Goal: Navigation & Orientation: Find specific page/section

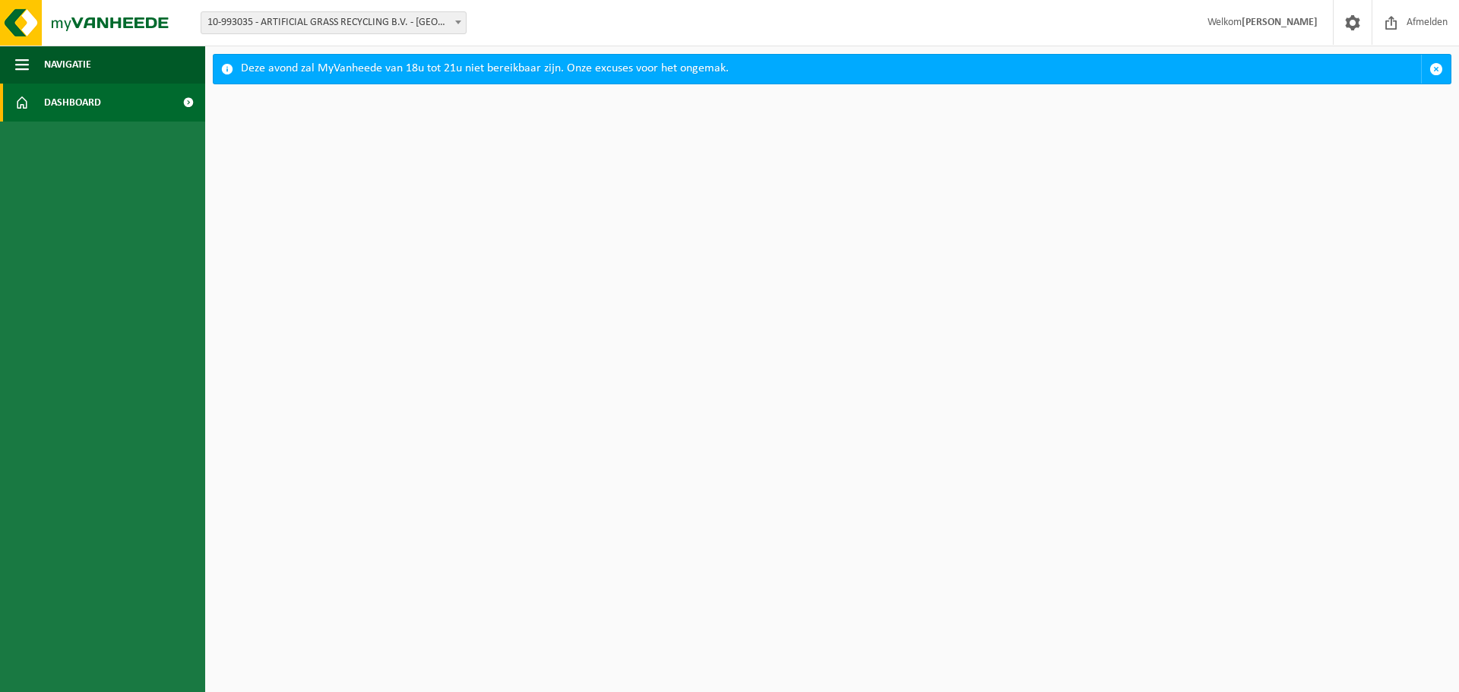
click at [53, 104] on span "Dashboard" at bounding box center [72, 103] width 57 height 38
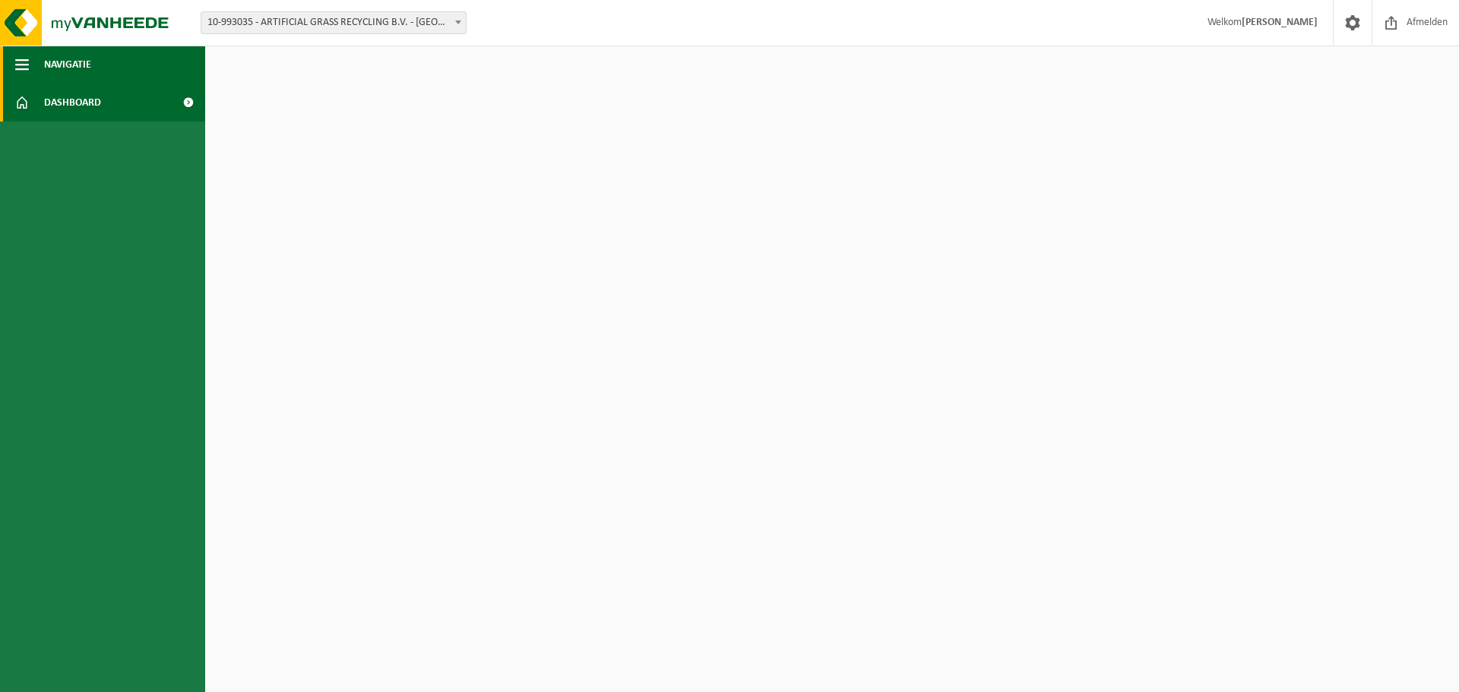
click at [21, 69] on span "button" at bounding box center [22, 65] width 14 height 38
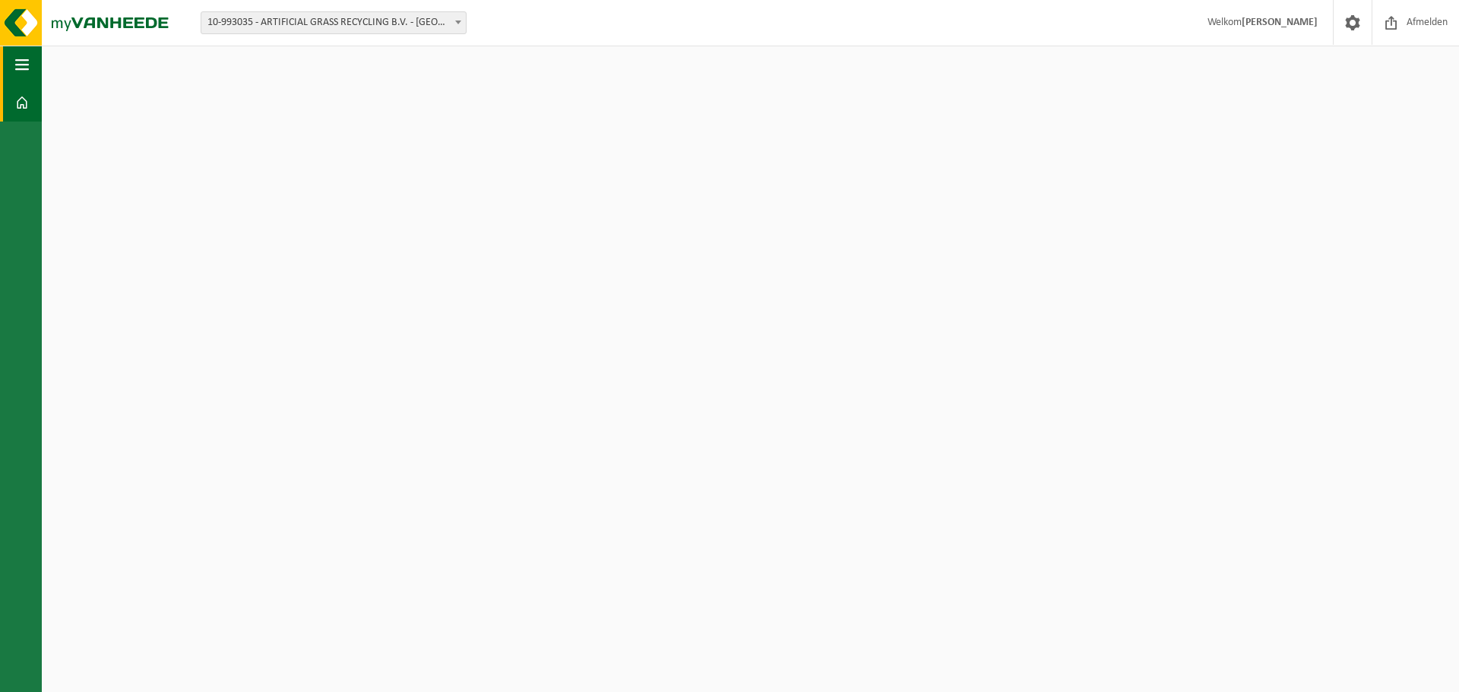
click at [21, 69] on span "button" at bounding box center [22, 65] width 14 height 38
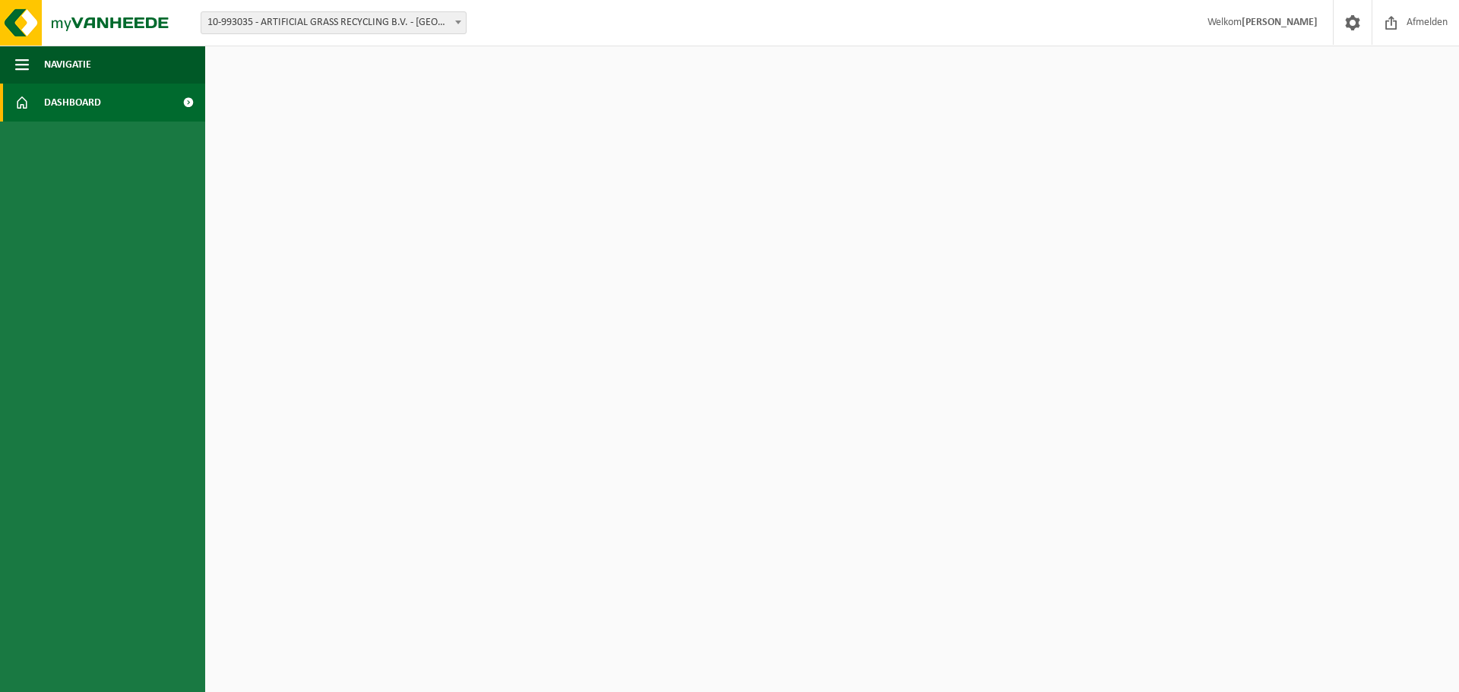
click at [185, 103] on span at bounding box center [188, 103] width 34 height 38
click at [78, 62] on span "Navigatie" at bounding box center [67, 65] width 47 height 38
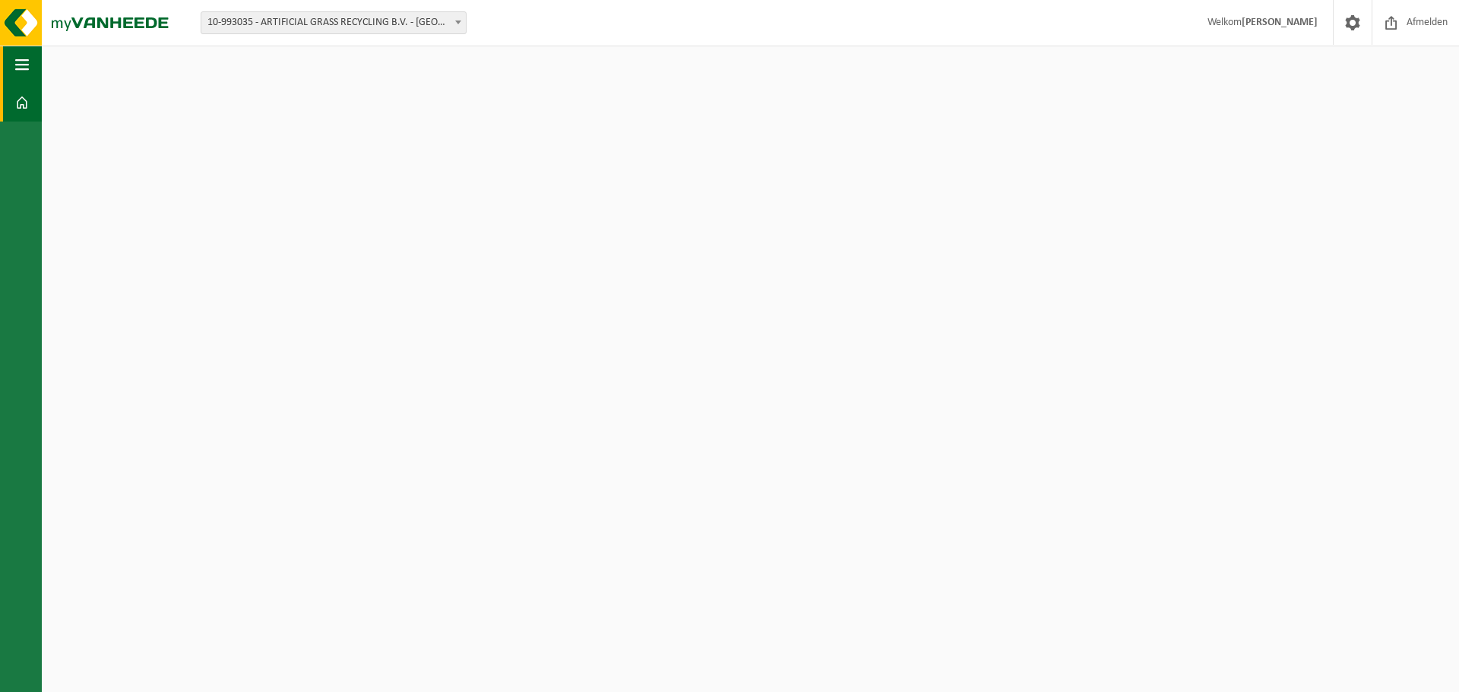
click at [78, 62] on html "Vestiging: 10-993035 - ARTIFICIAL GRASS RECYCLING B.V. - AMSTERDAM 10-993035 - …" at bounding box center [729, 346] width 1459 height 692
click at [14, 68] on button "Navigatie" at bounding box center [21, 65] width 42 height 38
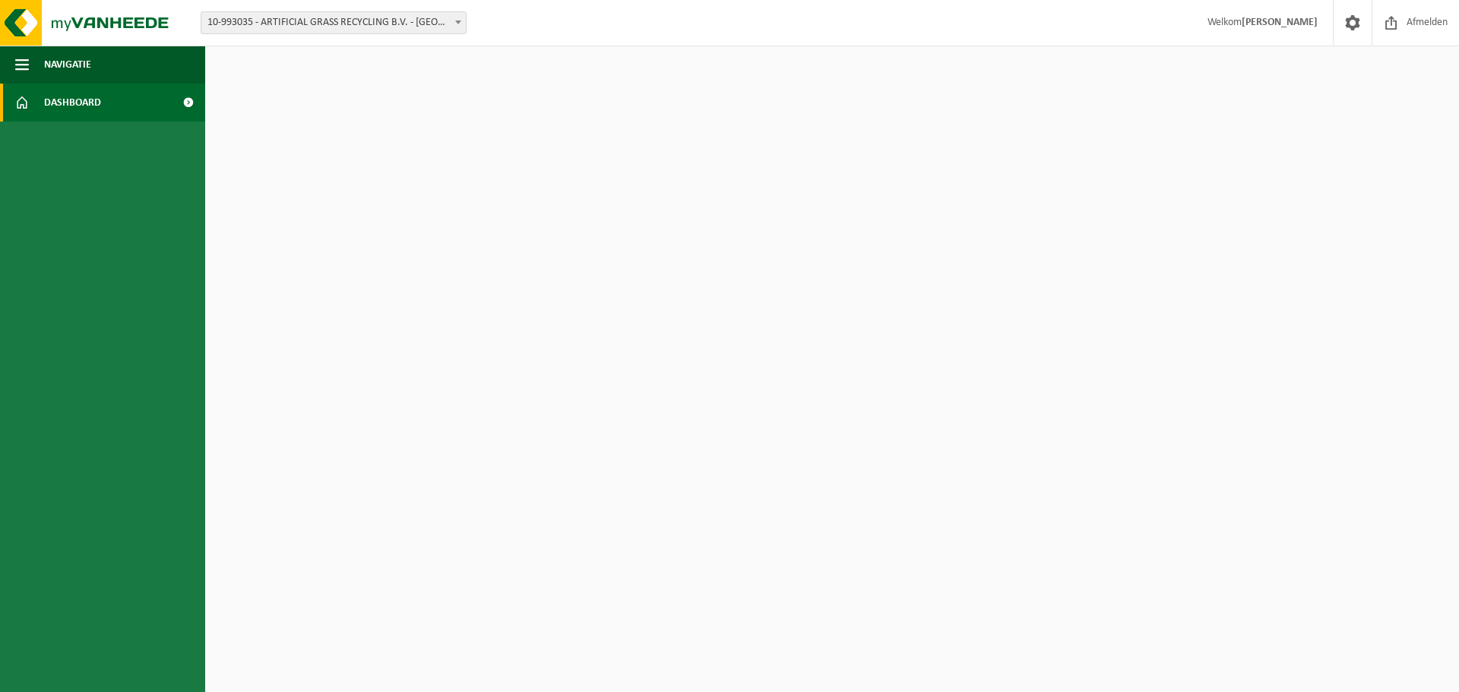
click at [189, 102] on span at bounding box center [188, 103] width 34 height 38
click at [142, 26] on img at bounding box center [91, 23] width 182 height 46
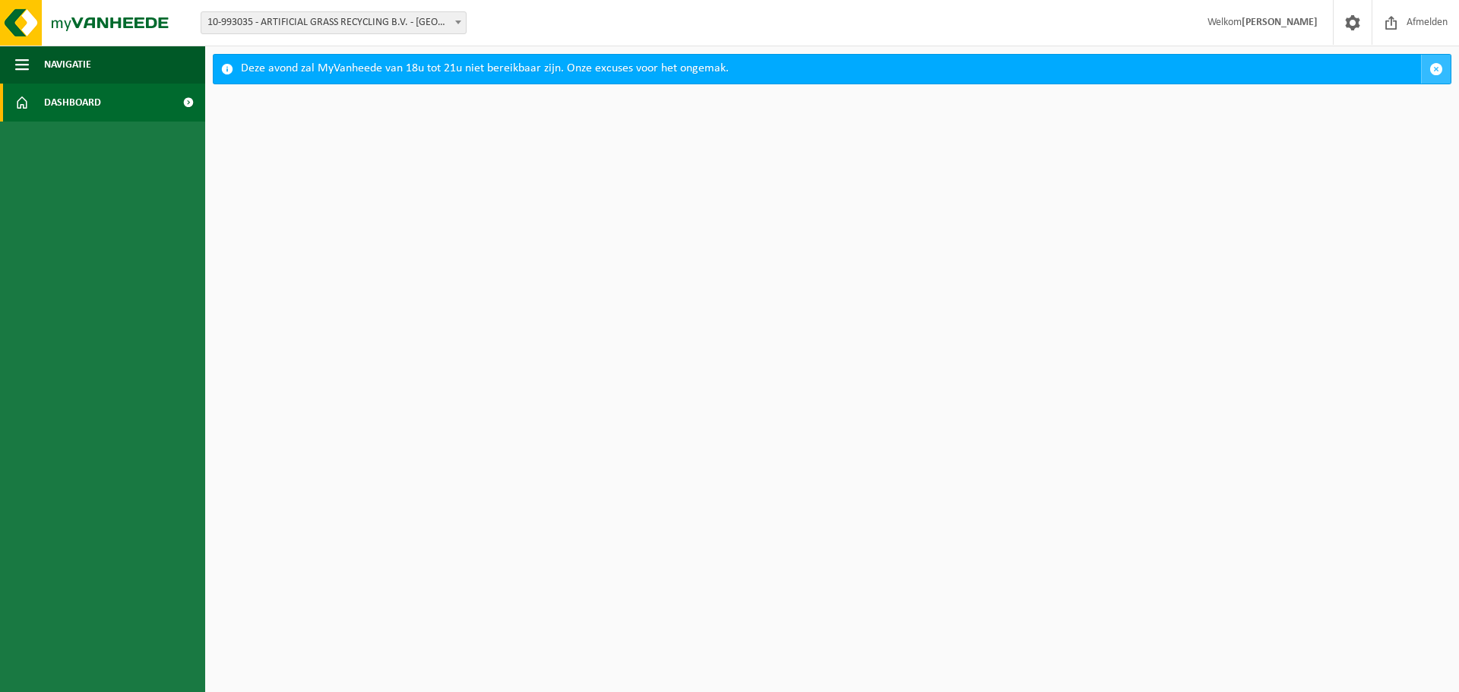
click at [1438, 64] on span "button" at bounding box center [1436, 69] width 14 height 14
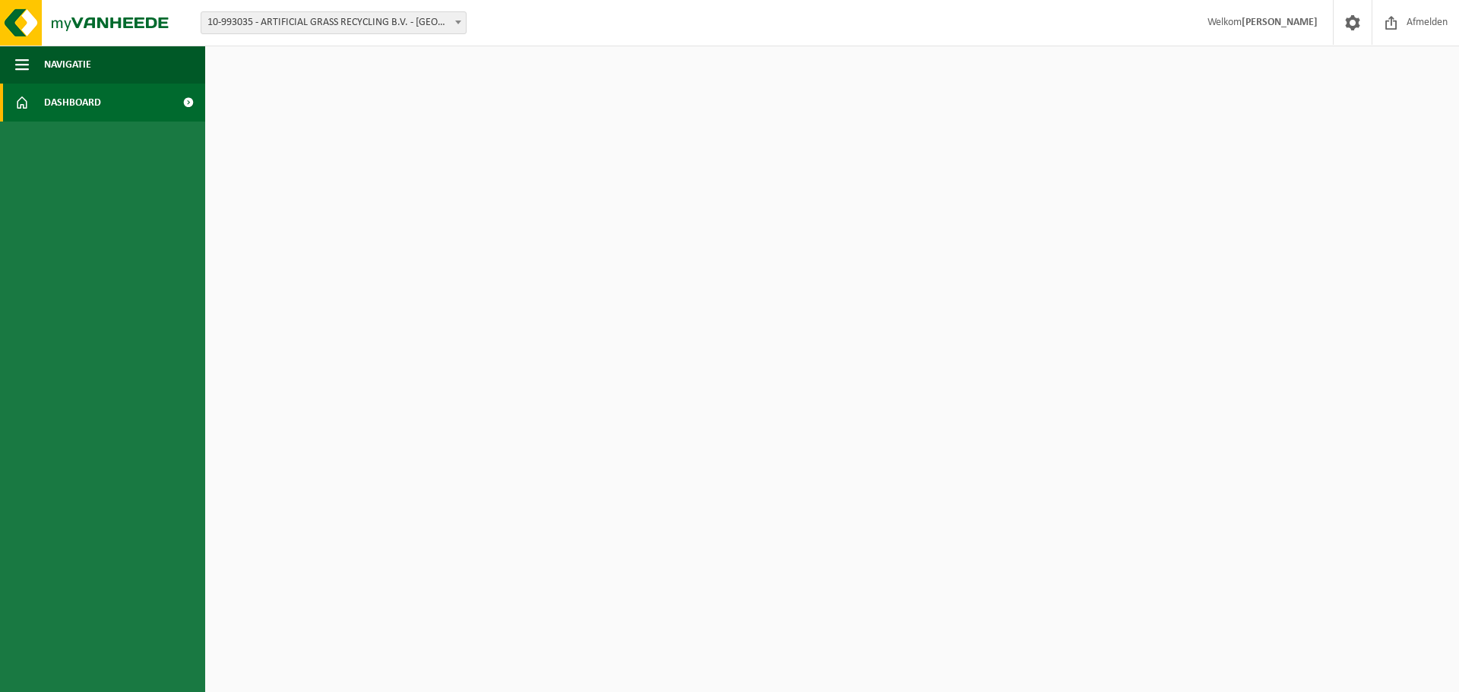
click at [1255, 27] on strong "[PERSON_NAME]" at bounding box center [1280, 22] width 76 height 11
click at [78, 61] on span "Navigatie" at bounding box center [67, 65] width 47 height 38
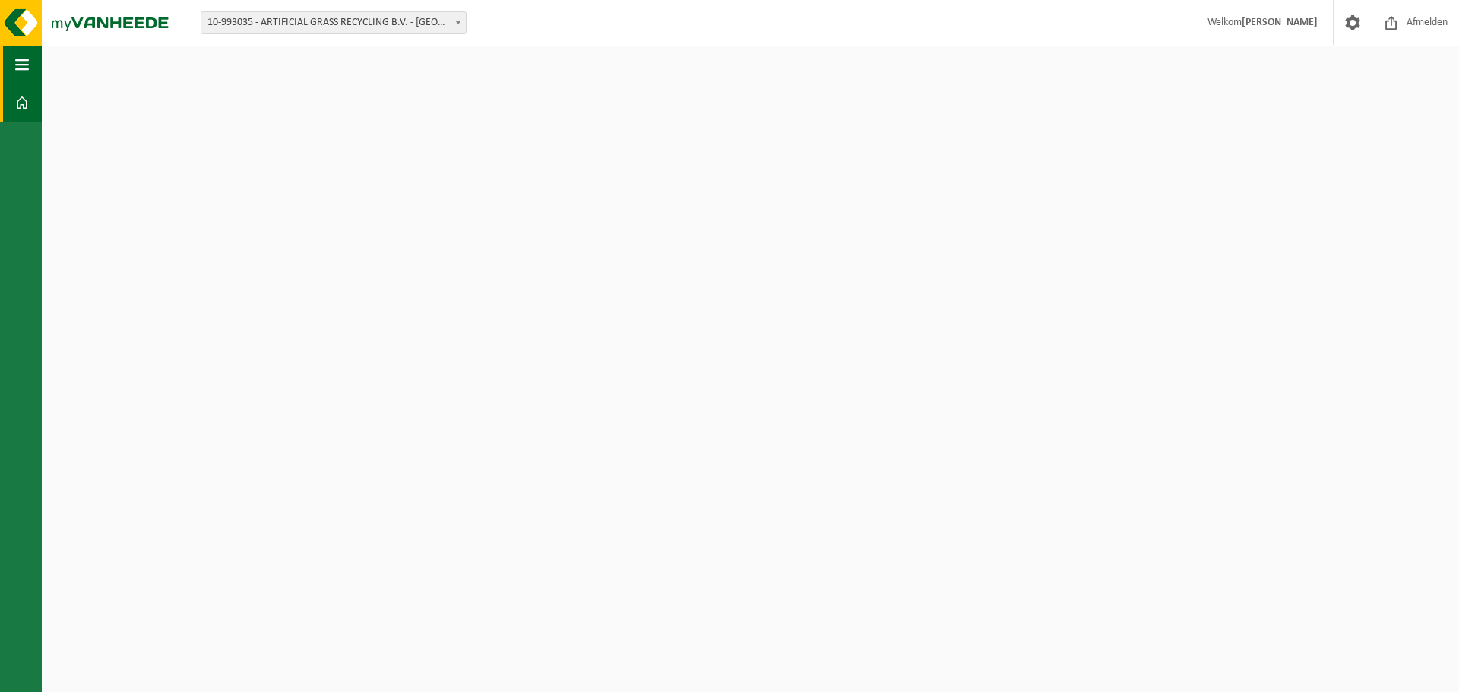
click at [15, 63] on span "button" at bounding box center [22, 65] width 14 height 38
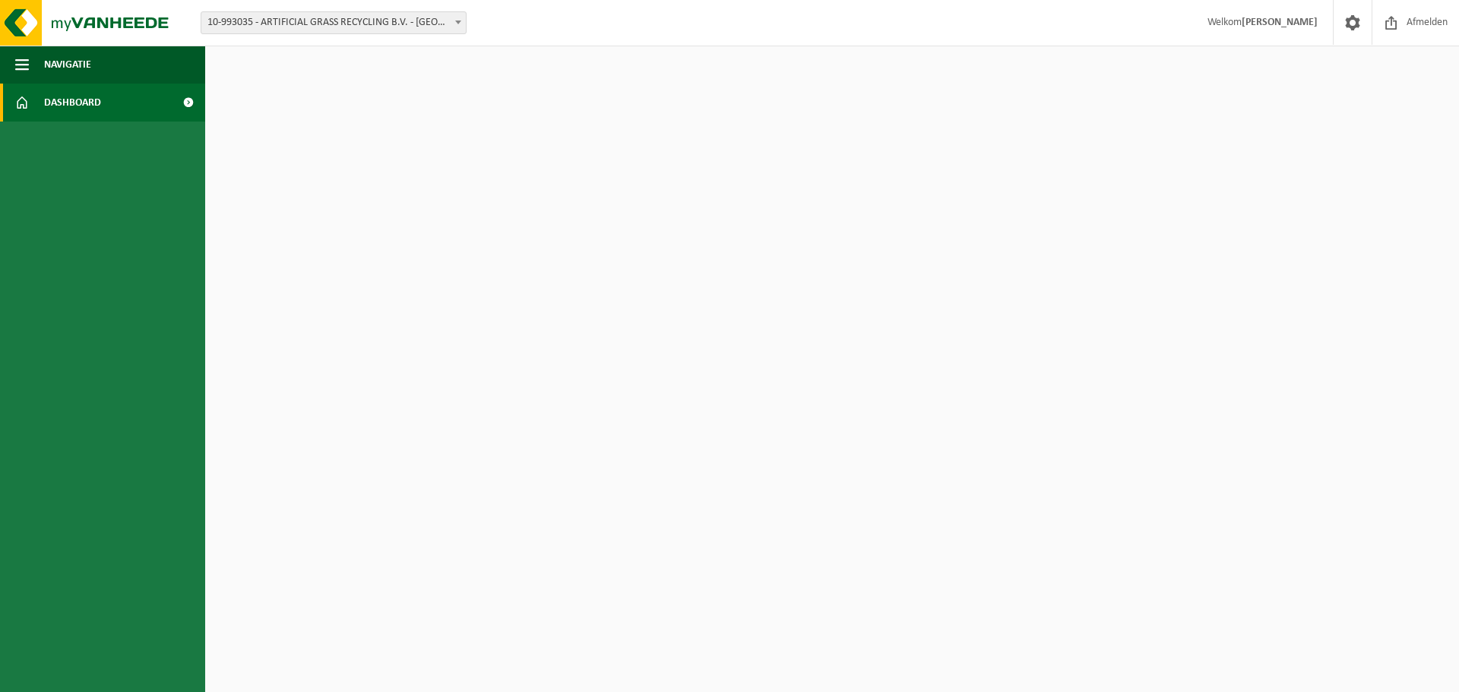
click at [56, 106] on span "Dashboard" at bounding box center [72, 103] width 57 height 38
click at [188, 106] on span at bounding box center [188, 103] width 34 height 38
click at [89, 29] on img at bounding box center [91, 23] width 182 height 46
